Goal: Task Accomplishment & Management: Use online tool/utility

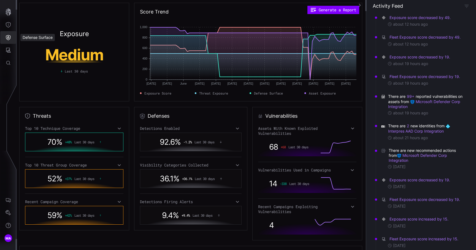
click at [6, 34] on button "Defense Surface" at bounding box center [8, 37] width 16 height 13
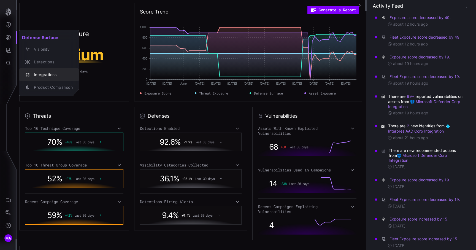
click at [56, 75] on div "Integrations" at bounding box center [52, 74] width 42 height 7
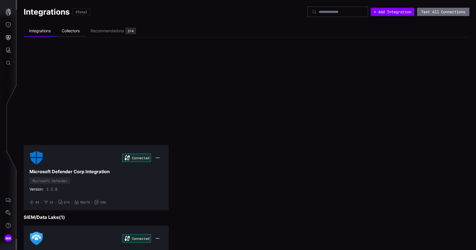
click at [74, 31] on li "Collectors" at bounding box center [70, 31] width 29 height 11
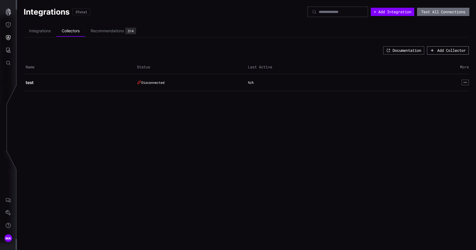
click at [437, 50] on div "Add Collector" at bounding box center [451, 50] width 29 height 5
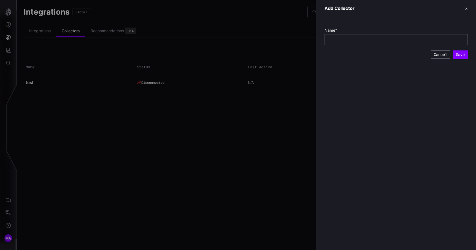
click at [467, 12] on header "Add Collector ✕" at bounding box center [396, 8] width 160 height 17
click at [466, 9] on button "✕" at bounding box center [466, 9] width 3 height 6
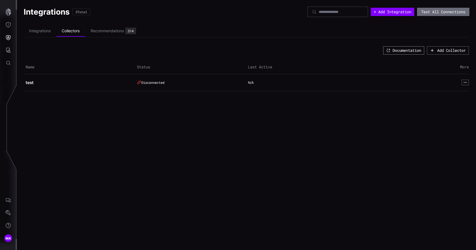
click at [406, 49] on button "Documentation" at bounding box center [403, 50] width 41 height 8
click at [8, 237] on span "MA" at bounding box center [9, 238] width 6 height 6
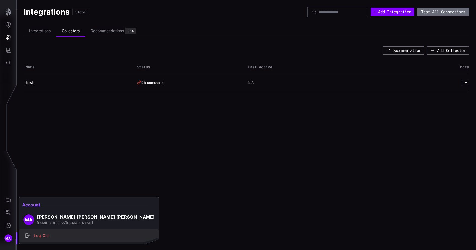
click at [35, 233] on div "Log Out" at bounding box center [91, 235] width 121 height 7
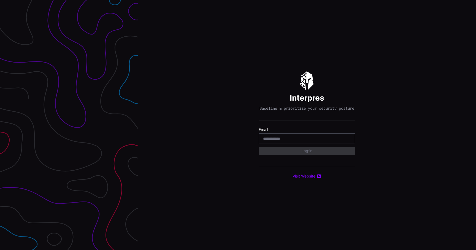
type input "**********"
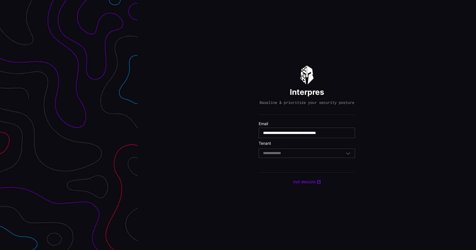
click at [301, 153] on div "Select Tenant" at bounding box center [306, 152] width 96 height 9
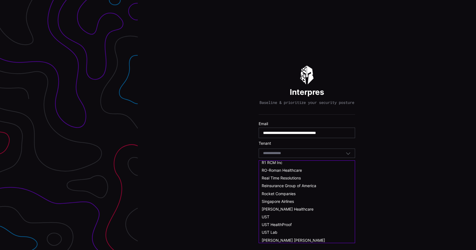
scroll to position [288, 0]
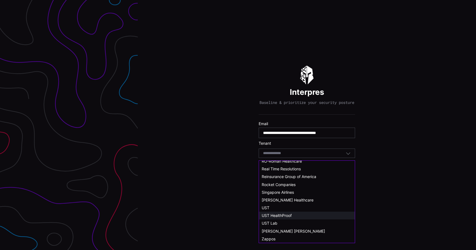
click at [286, 213] on span "UST HealthProof" at bounding box center [276, 215] width 30 height 5
